Goal: Information Seeking & Learning: Find specific fact

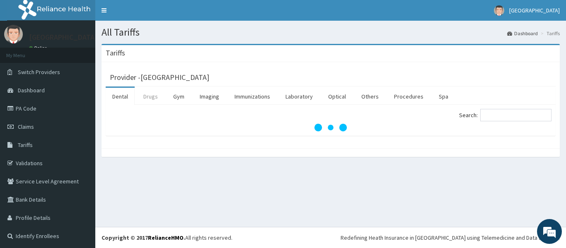
click at [152, 97] on link "Drugs" at bounding box center [151, 96] width 28 height 17
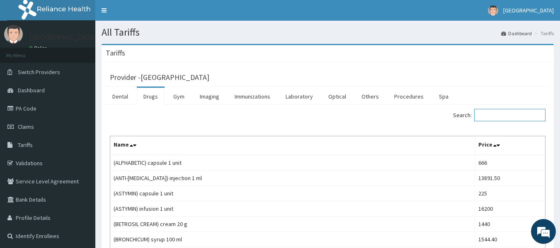
click at [506, 115] on input "Search:" at bounding box center [509, 115] width 71 height 12
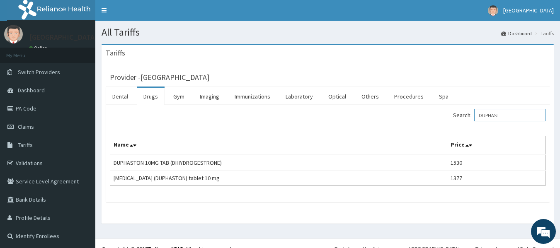
type input "DUPHAST"
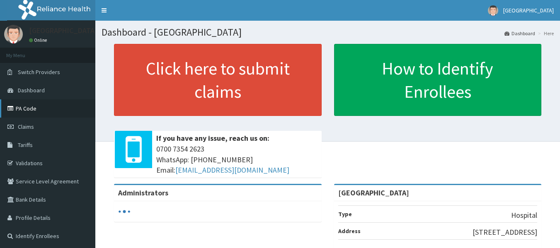
click at [43, 110] on link "PA Code" at bounding box center [47, 109] width 95 height 18
